Goal: Information Seeking & Learning: Learn about a topic

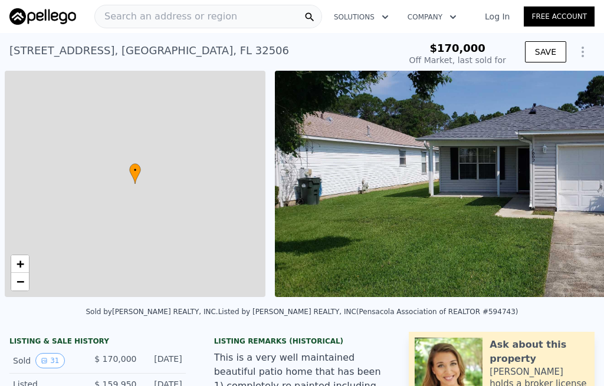
scroll to position [0, 5]
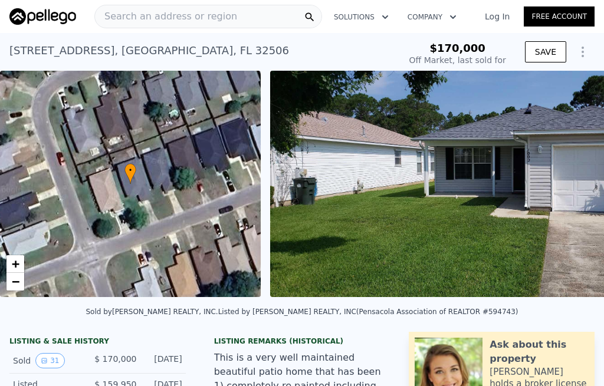
type input "-$ 181,035"
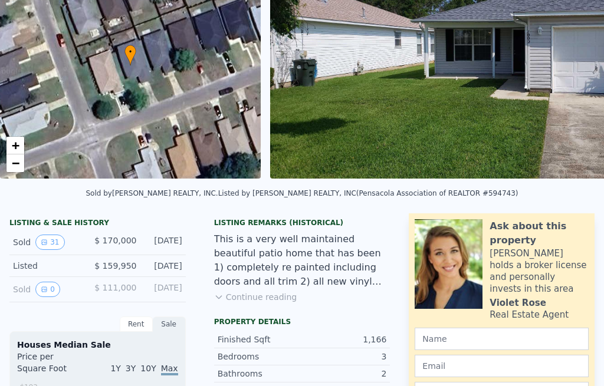
scroll to position [118, 0]
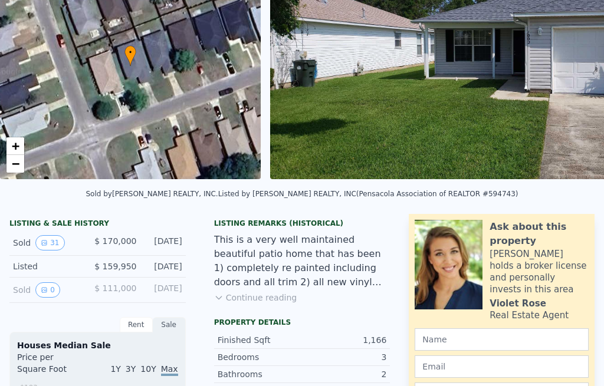
click at [50, 241] on button "31" at bounding box center [49, 242] width 29 height 15
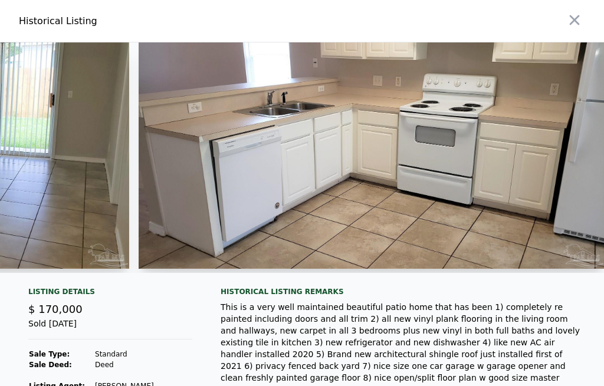
scroll to position [0, 0]
click at [172, 201] on img at bounding box center [372, 155] width 466 height 227
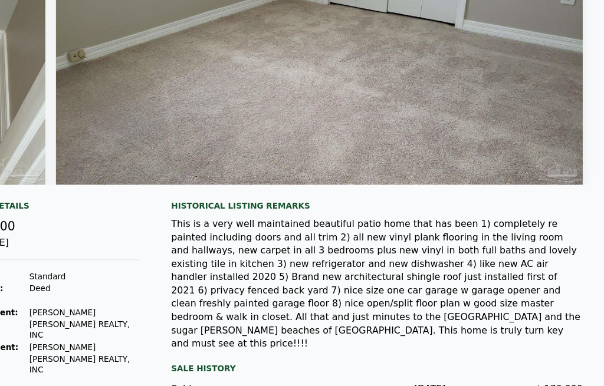
scroll to position [104, 0]
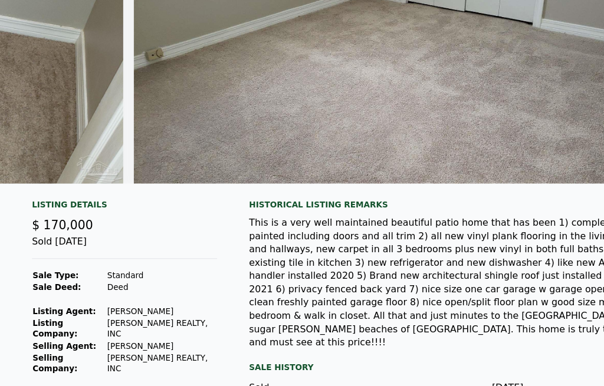
type input "$ 210,000"
type input "$ 16,016"
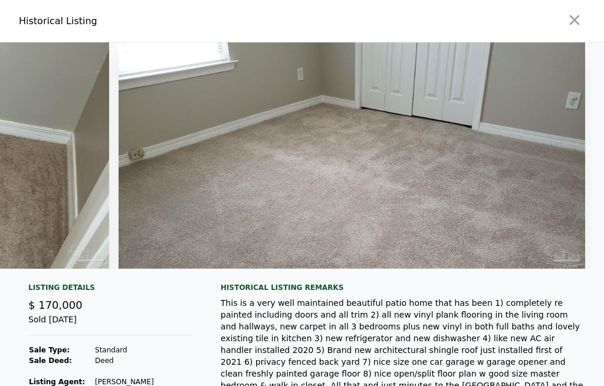
scroll to position [0, 0]
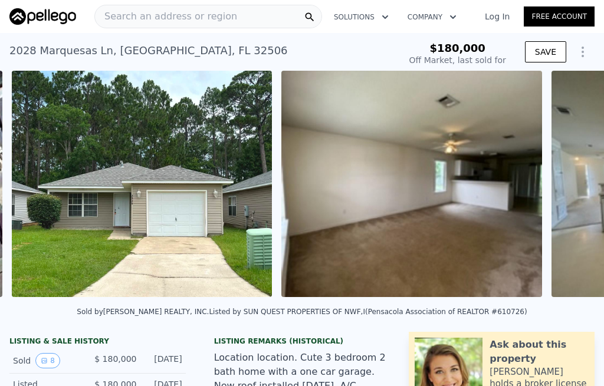
type input "-$ 191,529"
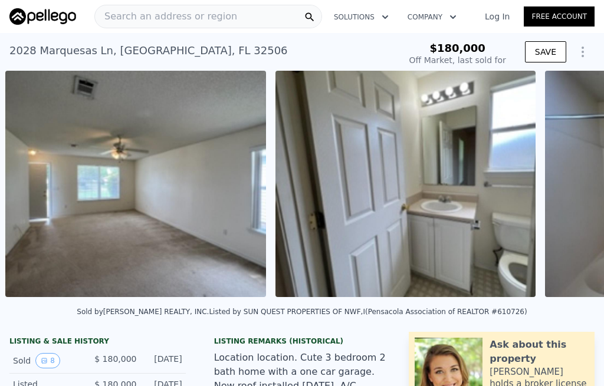
scroll to position [0, 1350]
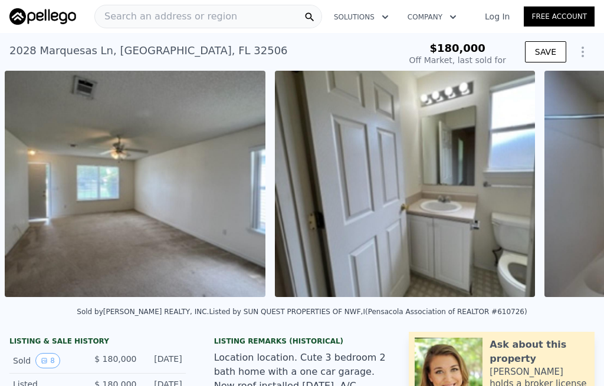
click at [488, 208] on img at bounding box center [405, 184] width 261 height 227
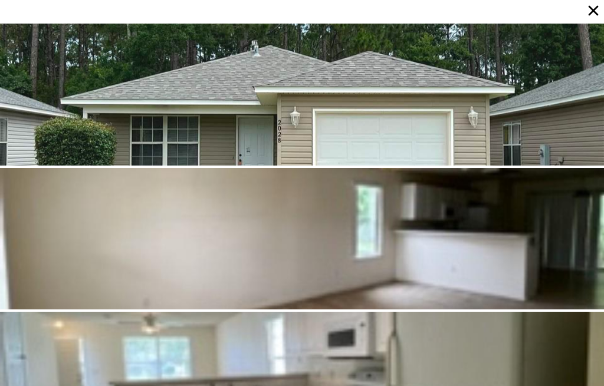
scroll to position [0, 0]
click at [591, 14] on icon at bounding box center [594, 11] width 10 height 10
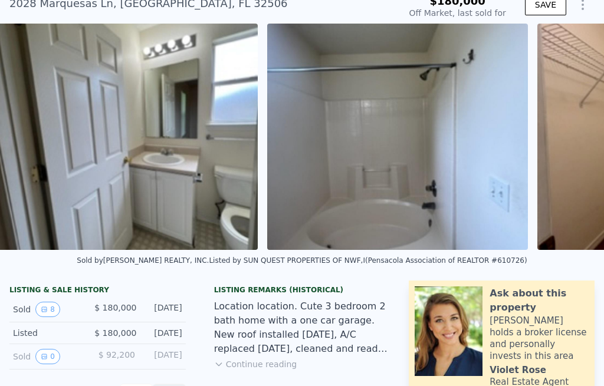
scroll to position [37, 0]
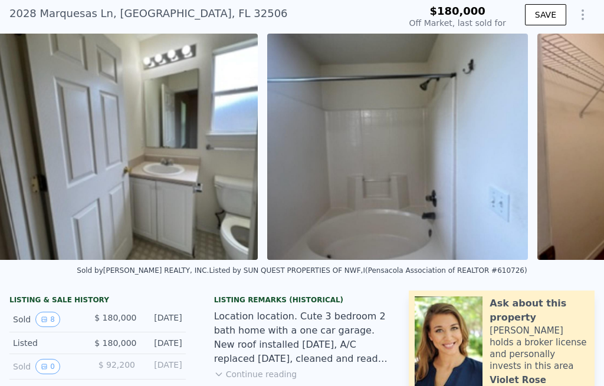
click at [278, 369] on button "Continue reading" at bounding box center [255, 375] width 83 height 12
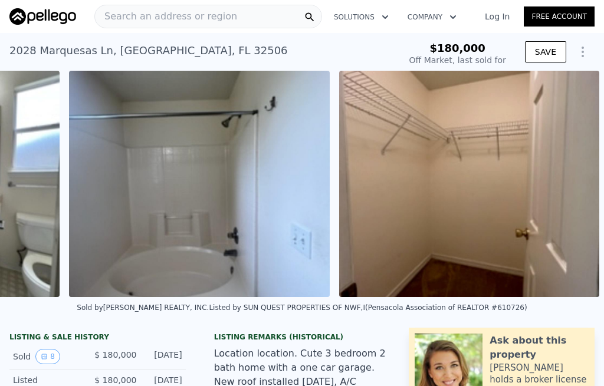
scroll to position [0, 0]
type input "$ 230,000"
type input "$ 24,288"
click at [256, 17] on div "Search an address or region" at bounding box center [208, 17] width 228 height 24
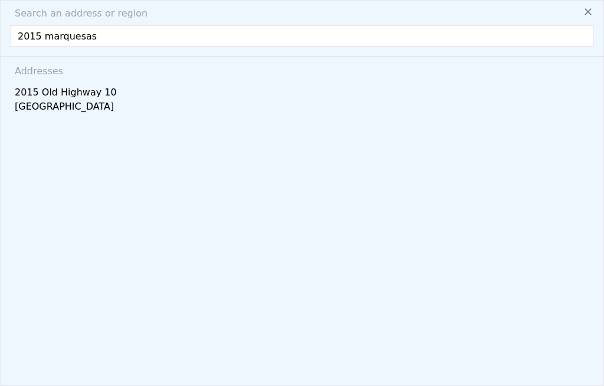
type input "2015 marquesas l"
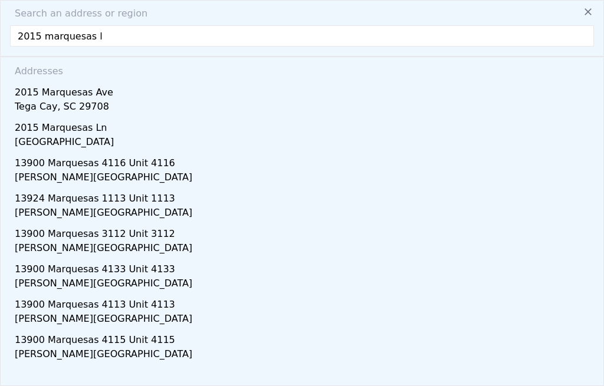
click at [30, 124] on div "2015 Marquesas Ln" at bounding box center [304, 125] width 579 height 19
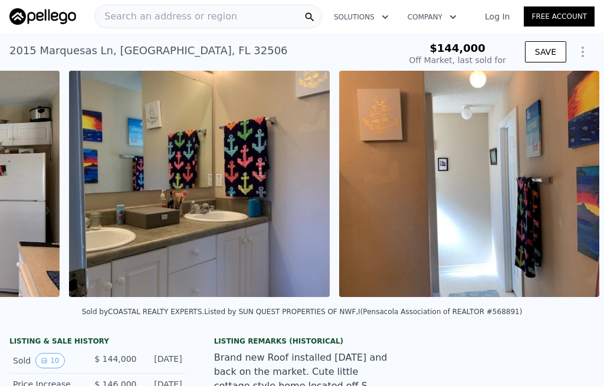
scroll to position [0, 1889]
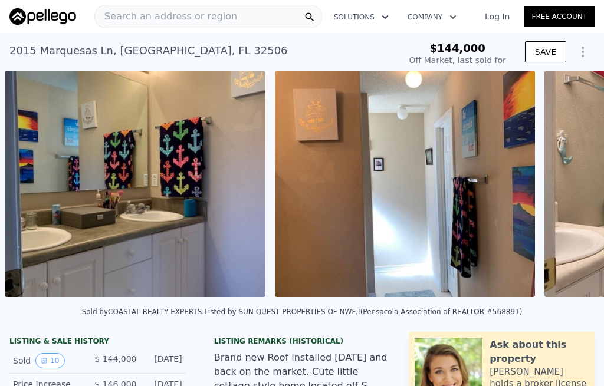
type input "-$ 153,673"
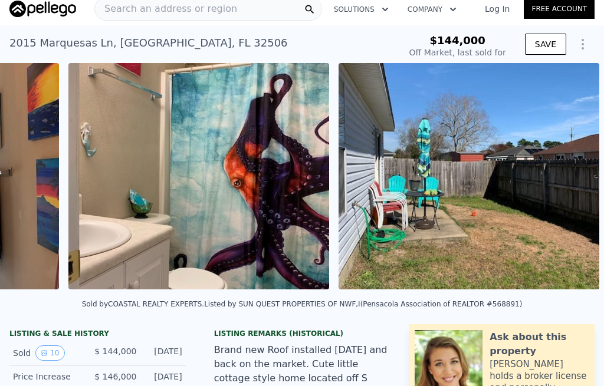
scroll to position [0, 2365]
type input "$ 234,000"
type input "$ 65,898"
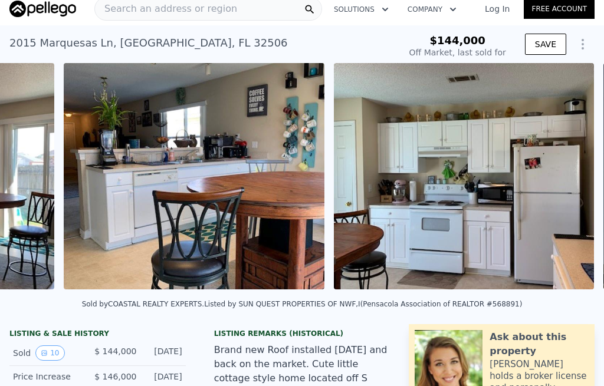
click at [215, 11] on span "Search an address or region" at bounding box center [166, 9] width 142 height 14
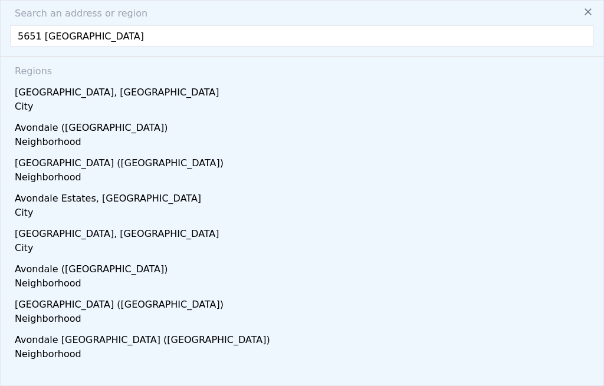
scroll to position [0, 0]
type input "[STREET_ADDRESS]"
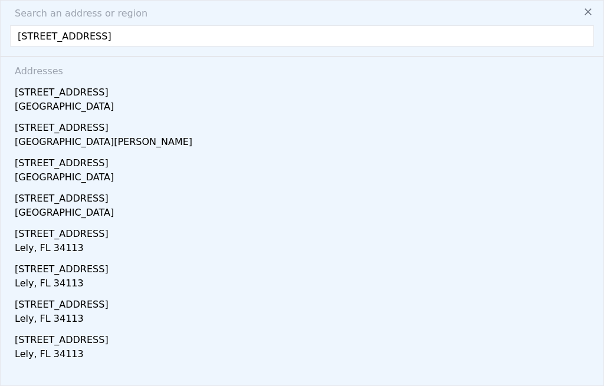
click at [87, 94] on div "[STREET_ADDRESS]" at bounding box center [304, 90] width 579 height 19
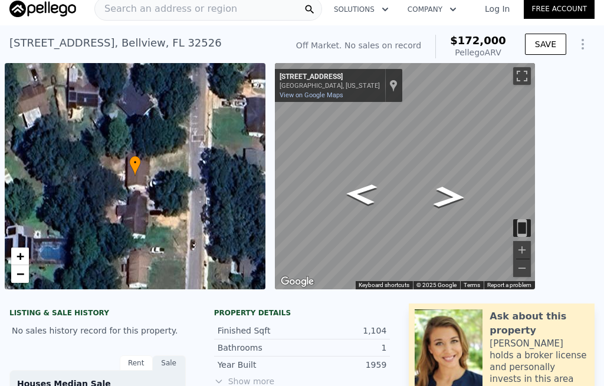
click at [127, 5] on span "Search an address or region" at bounding box center [166, 9] width 142 height 14
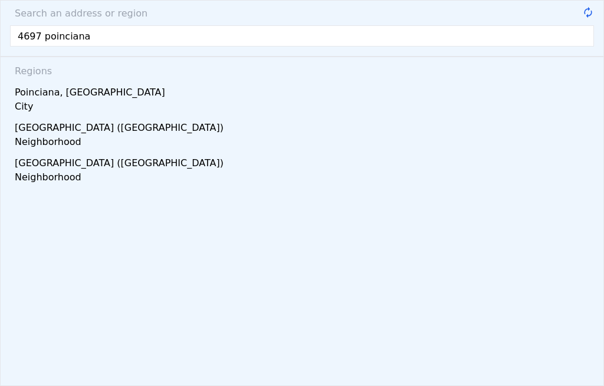
type input "4697 poinciana d"
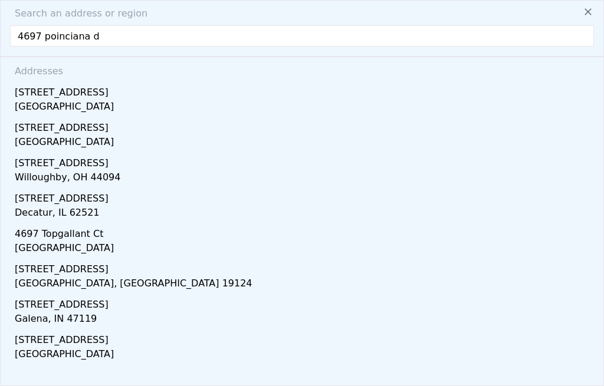
click at [71, 99] on div "[STREET_ADDRESS]" at bounding box center [304, 90] width 579 height 19
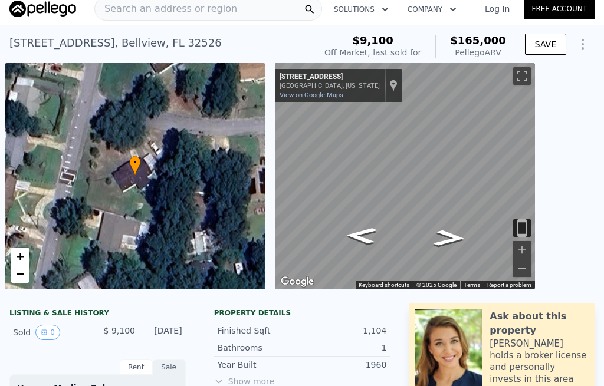
click at [129, 9] on span "Search an address or region" at bounding box center [166, 9] width 142 height 14
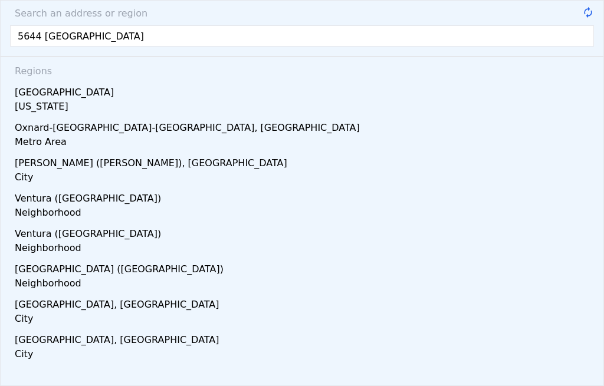
type input "5644 Ventura l"
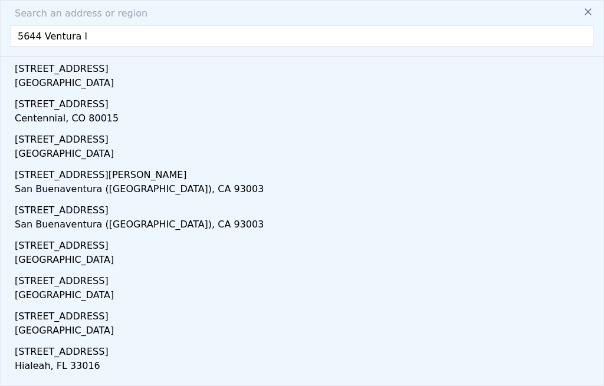
scroll to position [25, 0]
click at [31, 128] on div "[STREET_ADDRESS]" at bounding box center [304, 137] width 579 height 19
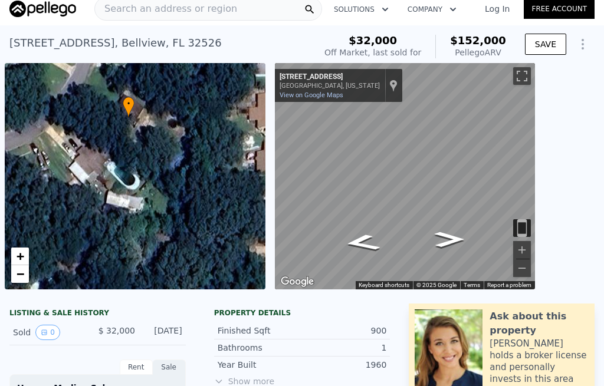
click at [135, 9] on span "Search an address or region" at bounding box center [166, 9] width 142 height 14
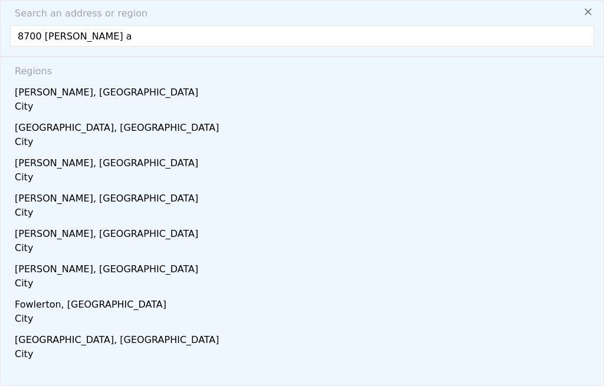
type input "[STREET_ADDRESS][PERSON_NAME]"
